Goal: Information Seeking & Learning: Learn about a topic

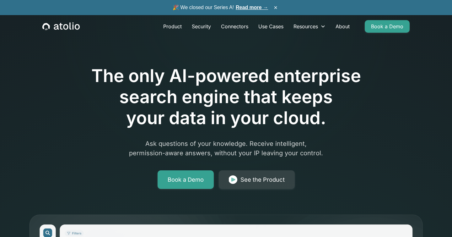
click at [248, 8] on link "Read more →" at bounding box center [252, 7] width 32 height 5
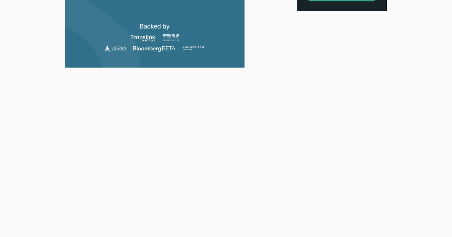
scroll to position [364, 0]
